Goal: Use online tool/utility

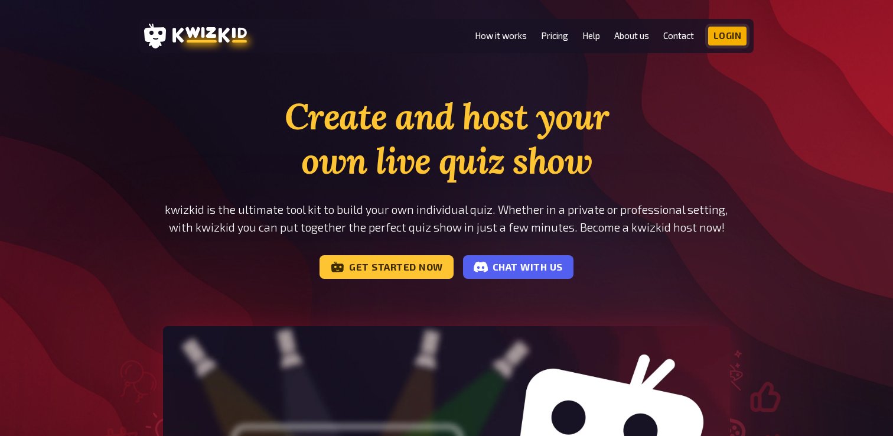
click at [730, 43] on link "Login" at bounding box center [727, 36] width 39 height 19
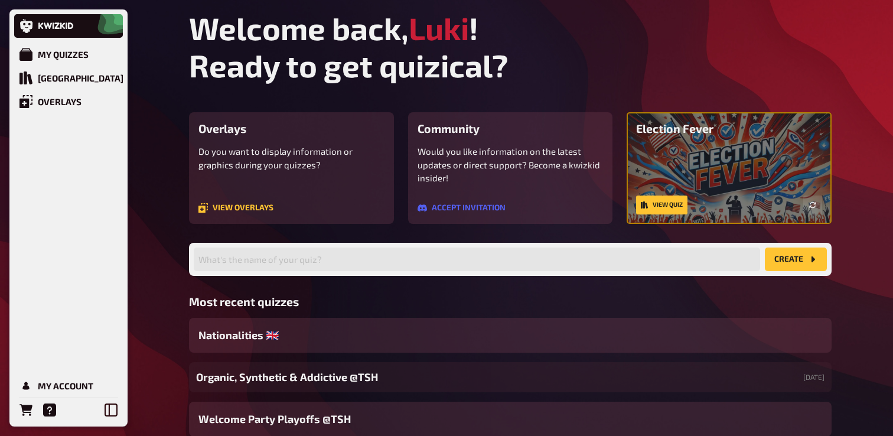
scroll to position [77, 0]
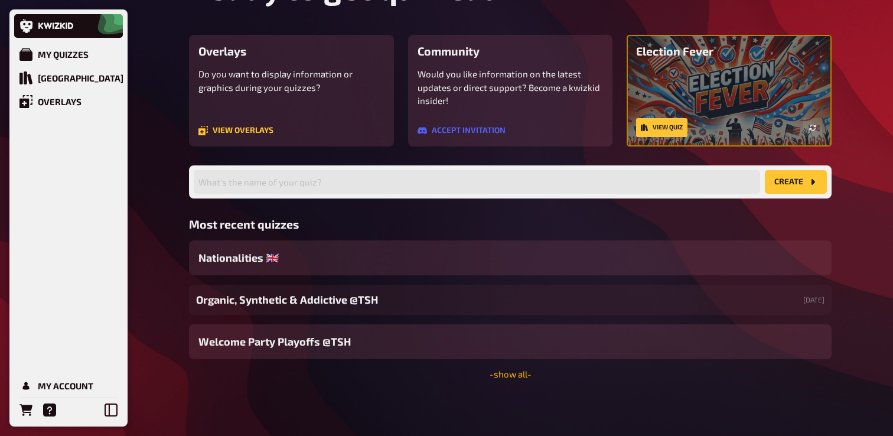
click at [521, 379] on link "- show all -" at bounding box center [511, 374] width 42 height 11
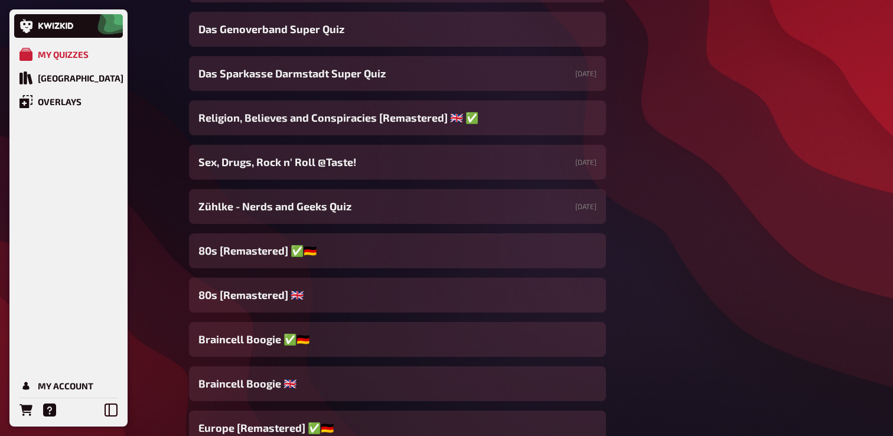
scroll to position [746, 0]
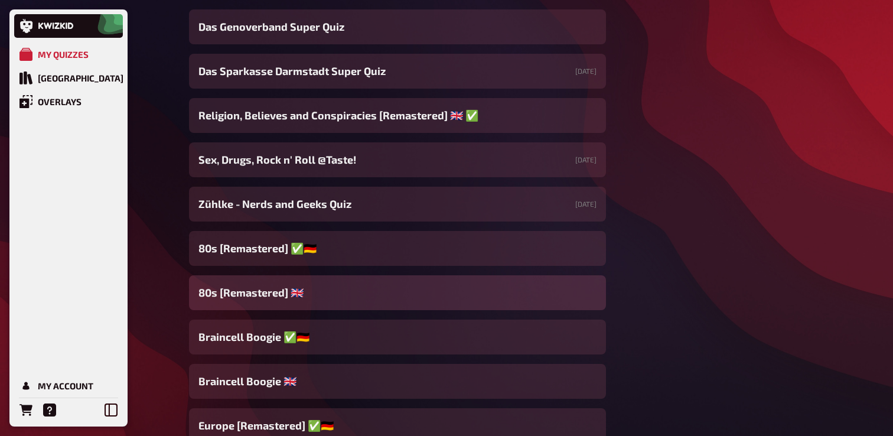
click at [331, 289] on div "80s [Remastered] ​🇬🇧" at bounding box center [397, 292] width 417 height 35
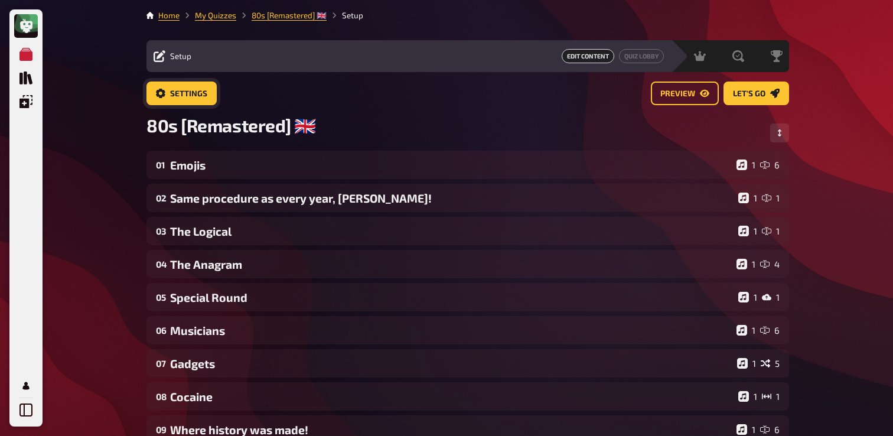
click at [178, 92] on span "Settings" at bounding box center [188, 94] width 37 height 8
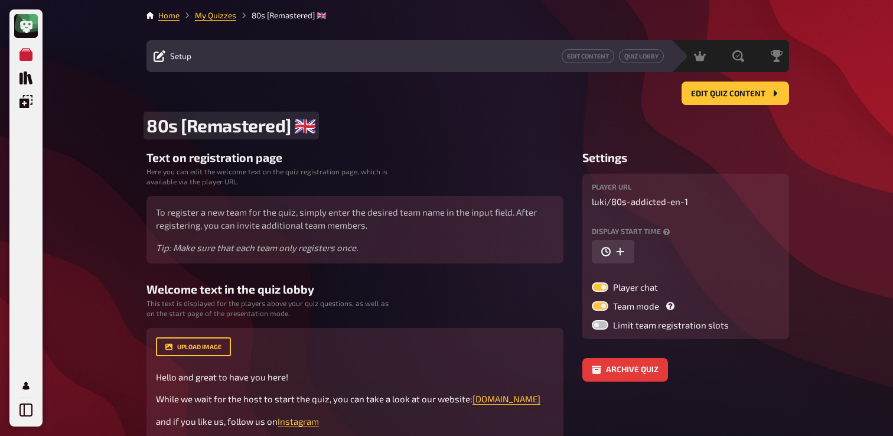
click at [308, 128] on span "80s [Remastered] ​🇬🇧" at bounding box center [232, 126] width 170 height 22
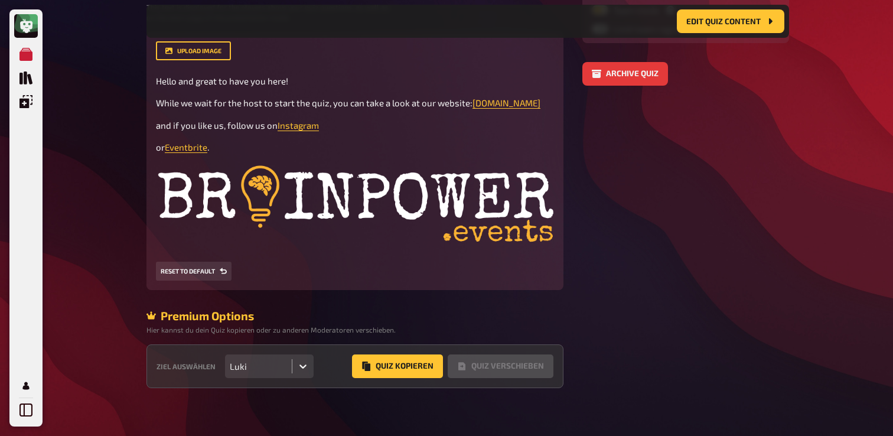
scroll to position [316, 0]
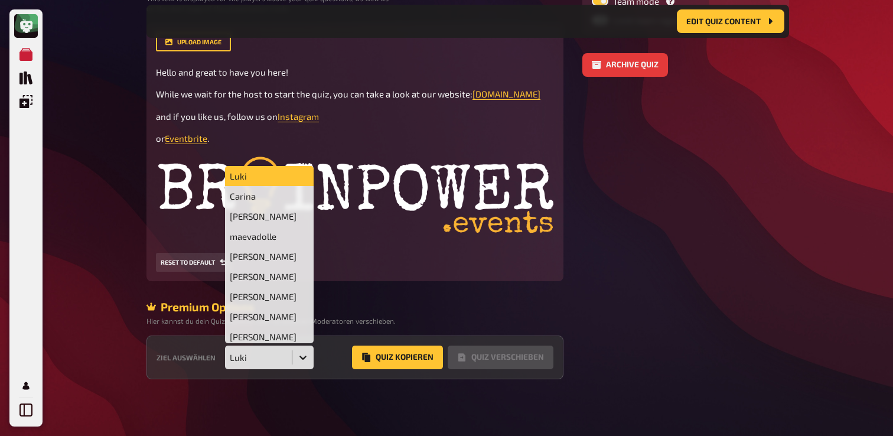
click at [295, 357] on div at bounding box center [302, 357] width 21 height 21
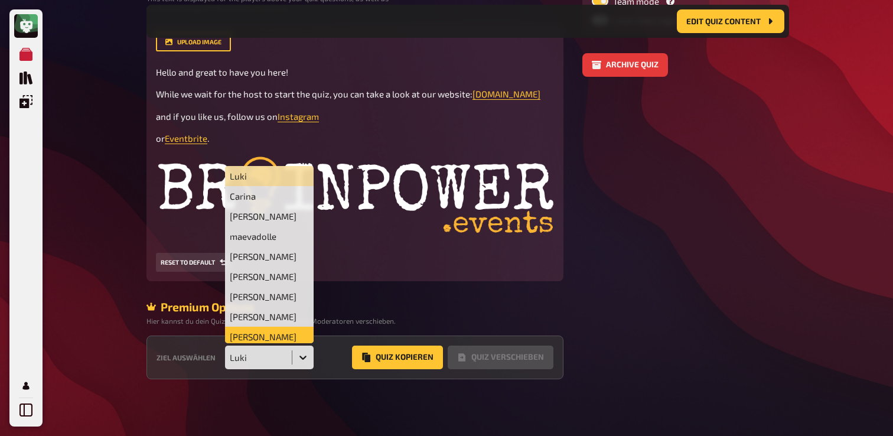
click at [288, 333] on div "Judith Tieber" at bounding box center [269, 337] width 89 height 20
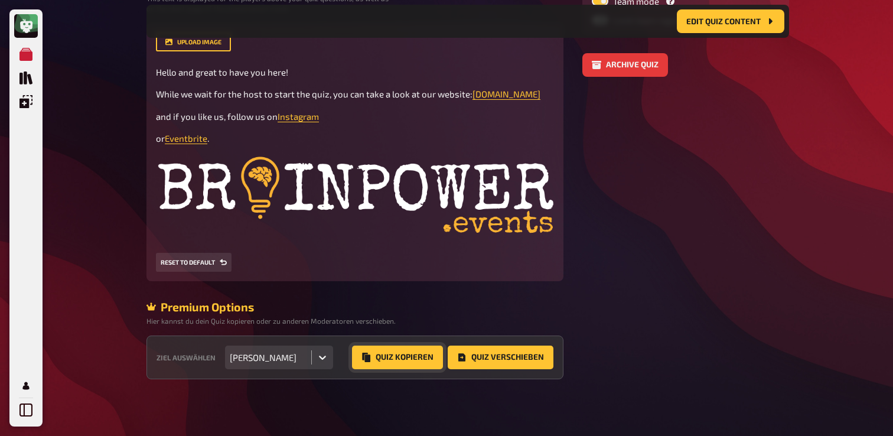
click at [396, 356] on button "Quiz Kopieren" at bounding box center [397, 358] width 91 height 24
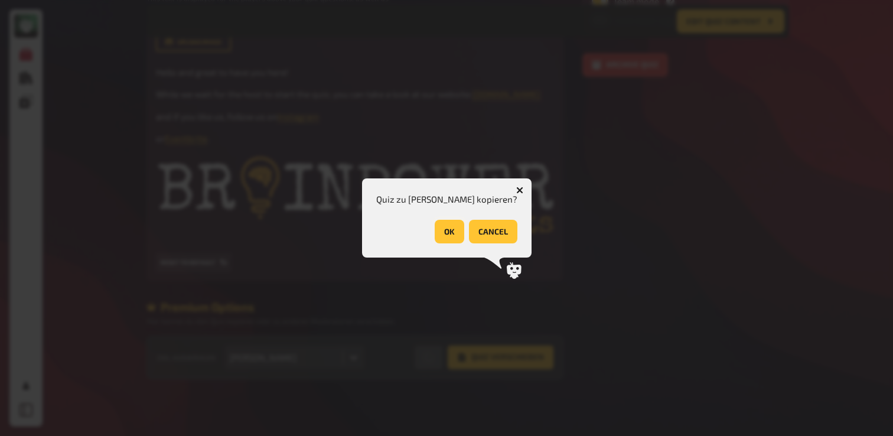
click at [442, 225] on button "OK" at bounding box center [450, 232] width 30 height 24
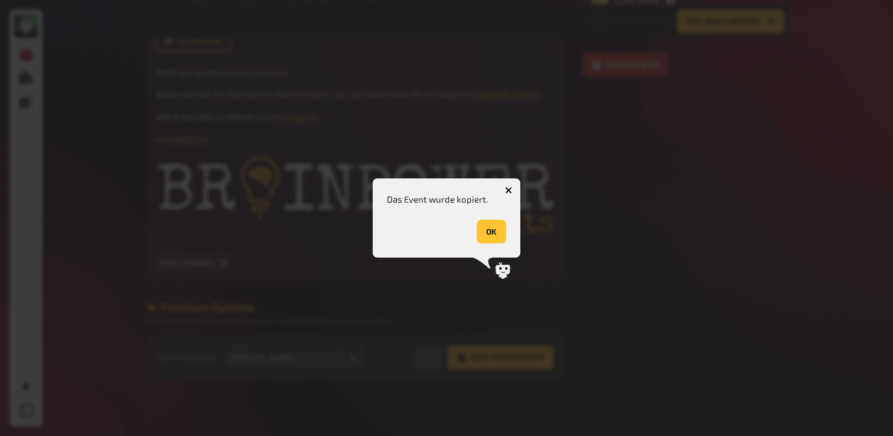
click at [501, 229] on button "OK" at bounding box center [492, 232] width 30 height 24
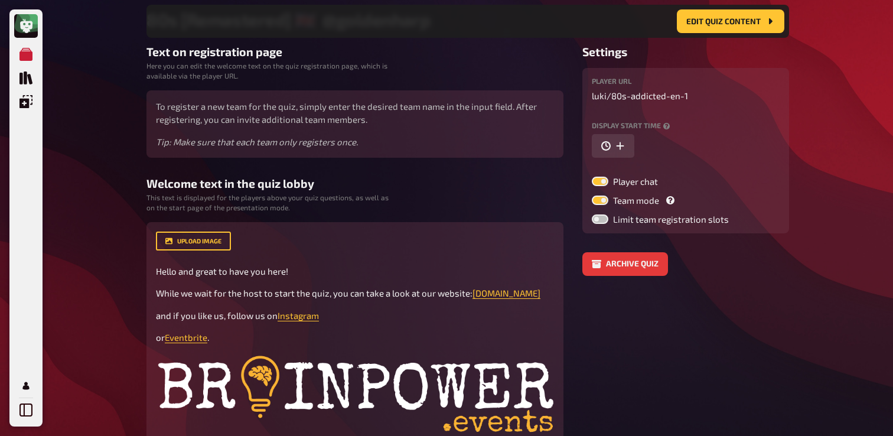
scroll to position [0, 0]
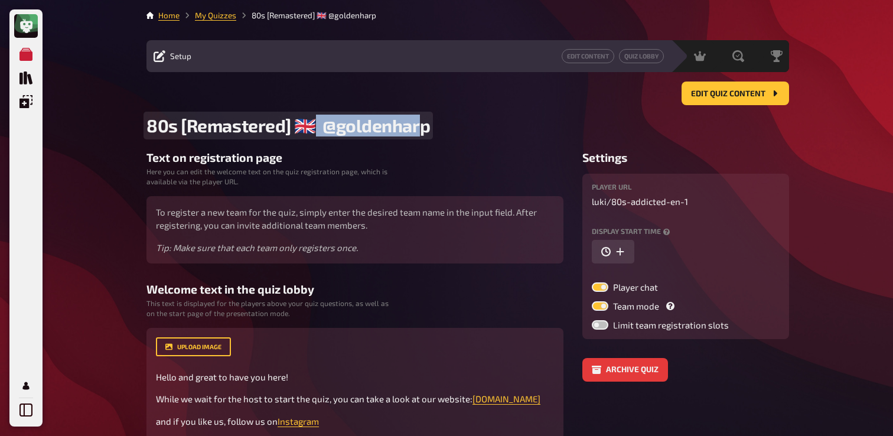
drag, startPoint x: 419, startPoint y: 121, endPoint x: 313, endPoint y: 133, distance: 107.7
click at [313, 133] on span "80s [Remastered] ​🇬🇧 @goldenharp" at bounding box center [289, 126] width 284 height 22
click at [321, 131] on span "80s [Remastered] ​🇬🇧 @goldenharp" at bounding box center [289, 126] width 284 height 22
drag, startPoint x: 321, startPoint y: 131, endPoint x: 415, endPoint y: 131, distance: 94.5
click at [415, 131] on span "80s [Remastered] ​🇬🇧 @goldenharp" at bounding box center [289, 126] width 284 height 22
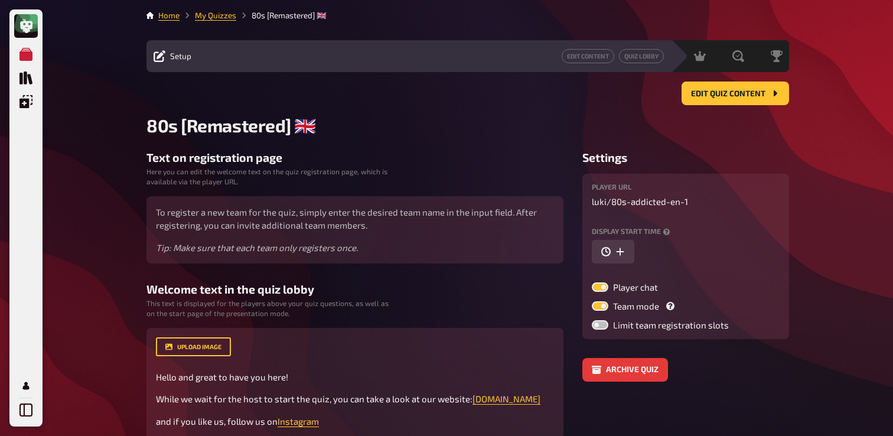
click at [105, 157] on div "My Quizzes Quiz Library Overlays My Account Home My Quizzes 80s [Remastered] ​🇬…" at bounding box center [446, 370] width 893 height 741
click at [207, 17] on link "My Quizzes" at bounding box center [215, 15] width 41 height 9
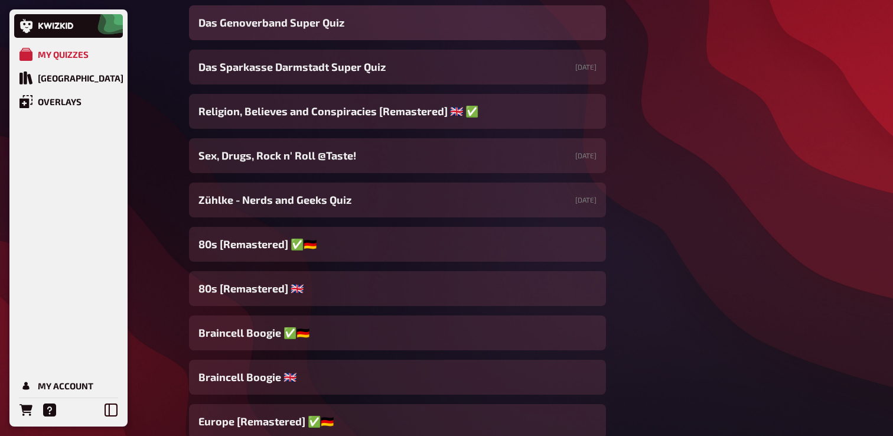
scroll to position [759, 0]
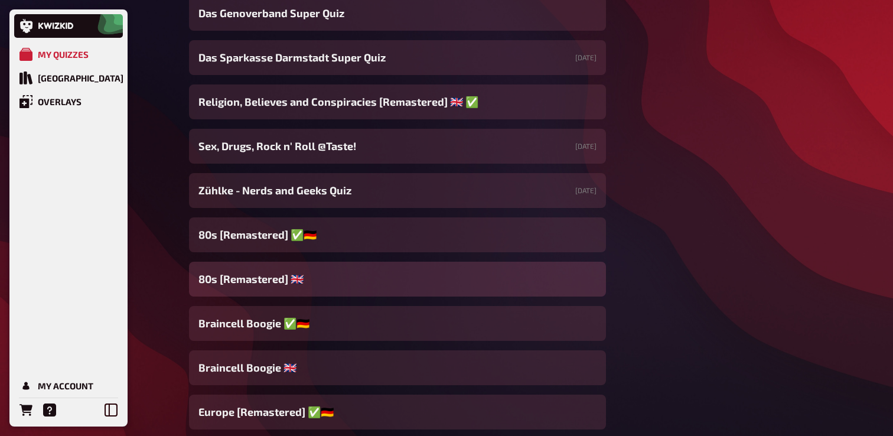
click at [329, 271] on div "80s [Remastered] ​🇬🇧" at bounding box center [397, 279] width 417 height 35
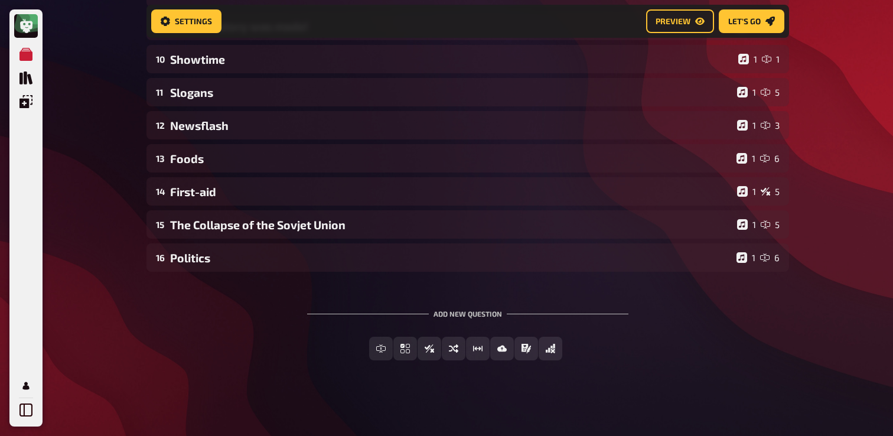
scroll to position [414, 0]
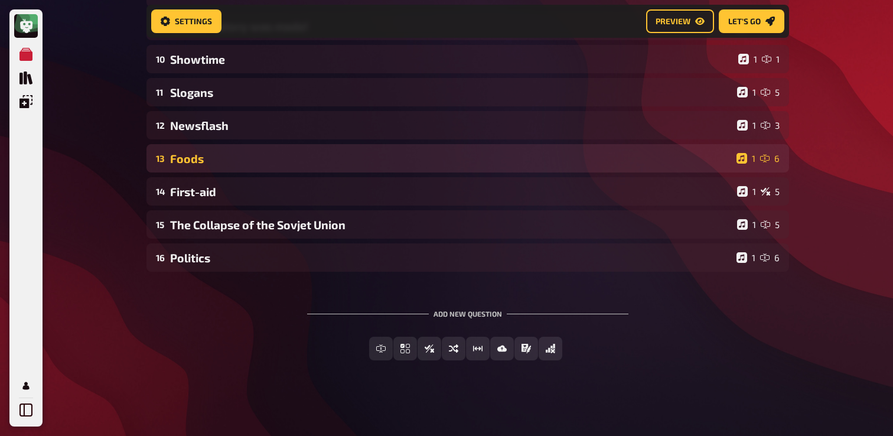
click at [267, 157] on div "Foods" at bounding box center [451, 159] width 562 height 14
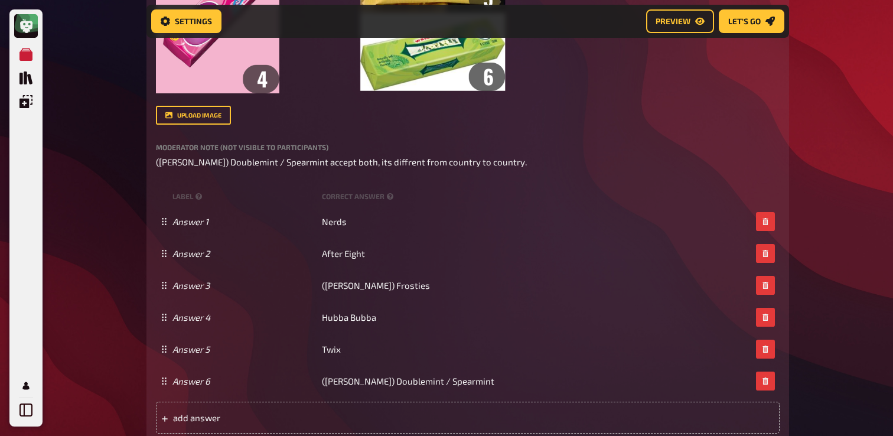
scroll to position [948, 0]
